Goal: Transaction & Acquisition: Subscribe to service/newsletter

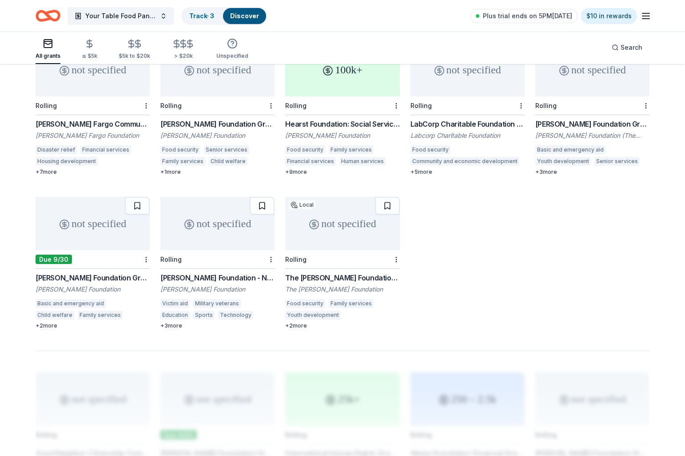
scroll to position [423, 0]
click at [94, 227] on div "not specified" at bounding box center [93, 224] width 114 height 53
click at [542, 16] on span "Plus trial ends on 5PM, 10/3" at bounding box center [527, 16] width 89 height 11
click at [646, 17] on icon "button" at bounding box center [646, 16] width 11 height 11
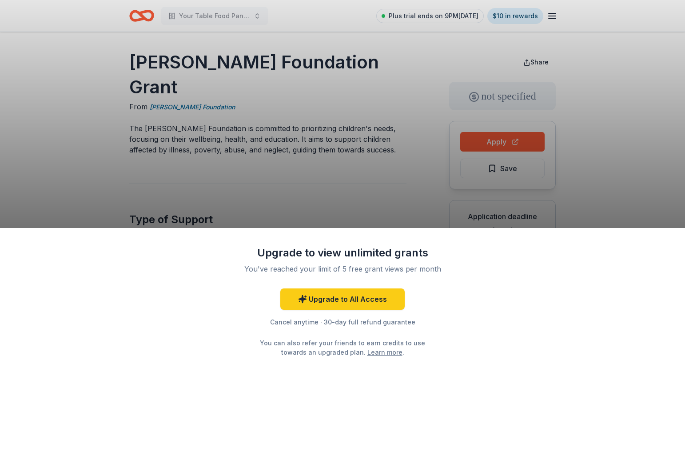
click at [507, 145] on div "Upgrade to view unlimited grants You've reached your limit of 5 free grant view…" at bounding box center [342, 228] width 685 height 456
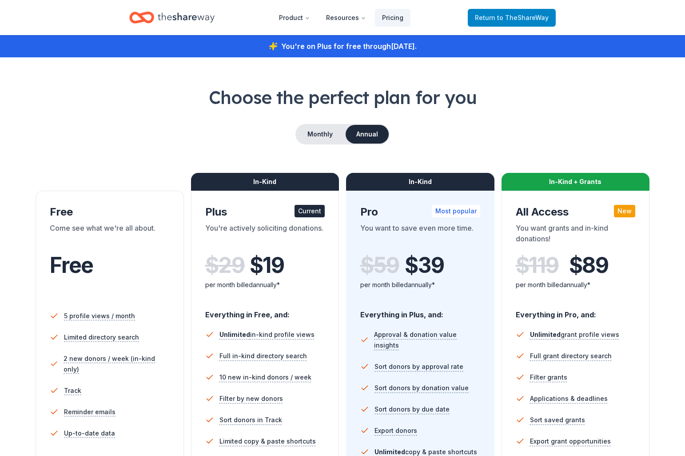
click at [515, 17] on span "to TheShareWay" at bounding box center [523, 18] width 52 height 8
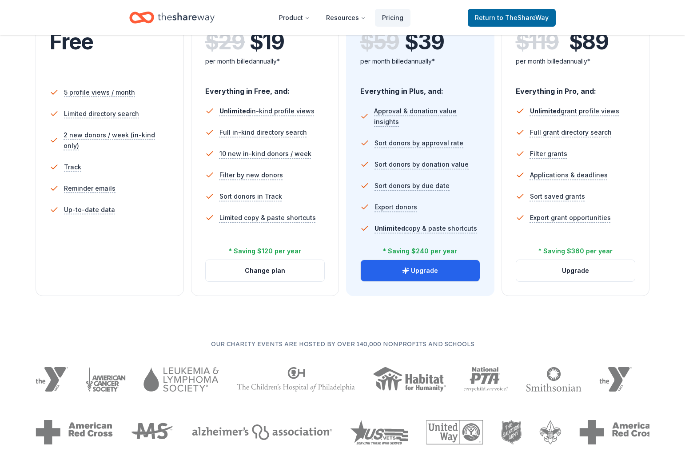
scroll to position [224, 0]
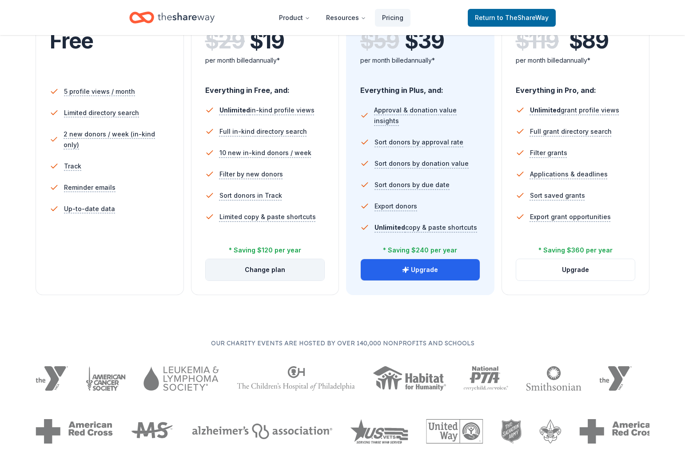
click at [264, 270] on button "Change plan" at bounding box center [265, 269] width 119 height 21
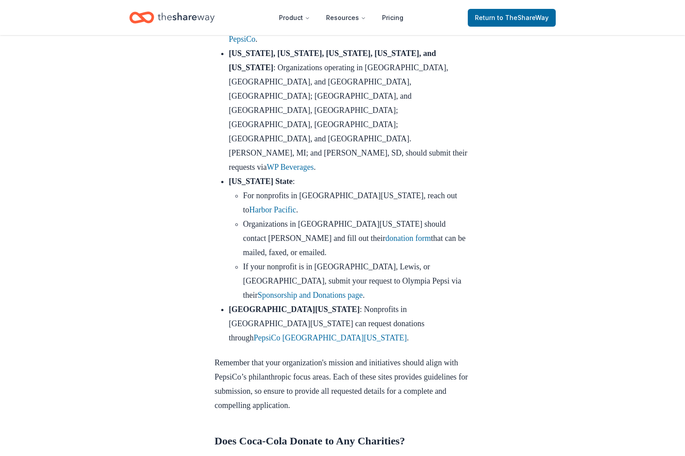
scroll to position [703, 0]
